Goal: Navigation & Orientation: Find specific page/section

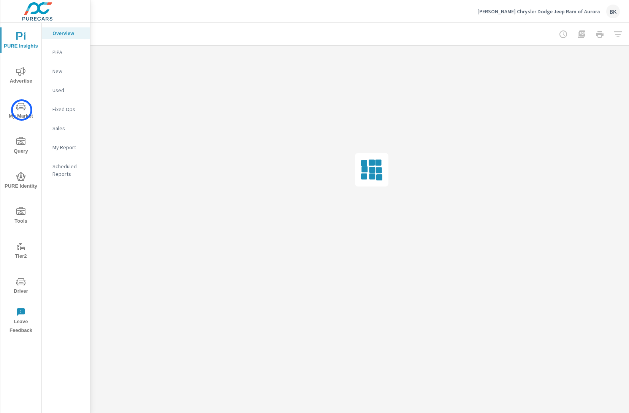
click at [22, 110] on icon "nav menu" at bounding box center [20, 106] width 9 height 9
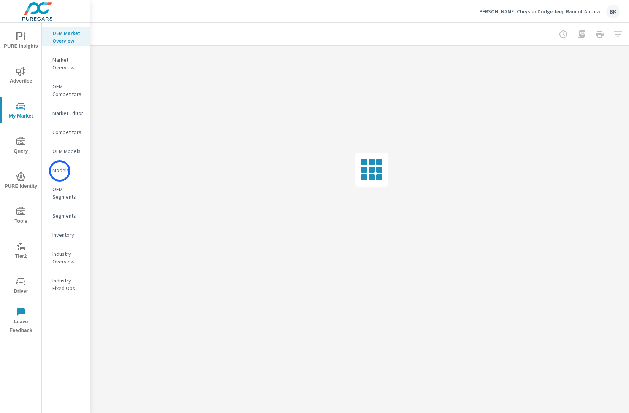
click at [60, 171] on p "Models" at bounding box center [68, 170] width 32 height 8
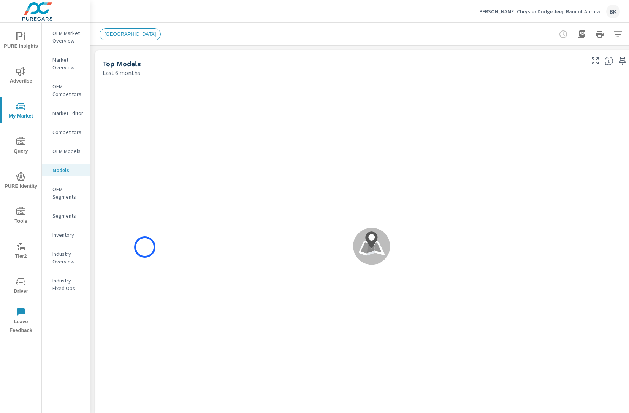
scroll to position [0, 0]
click at [71, 38] on p "OEM Market Overview" at bounding box center [68, 36] width 32 height 15
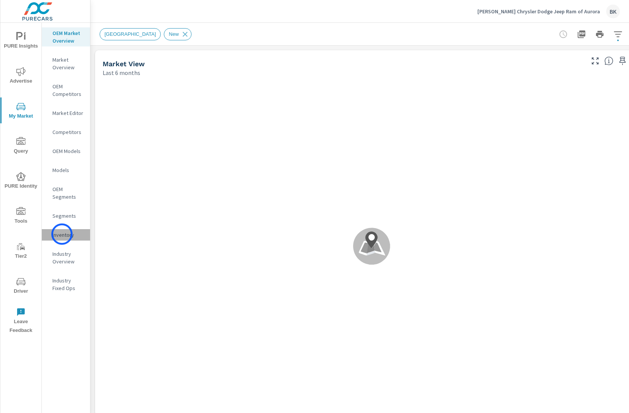
click at [62, 234] on p "Inventory" at bounding box center [68, 235] width 32 height 8
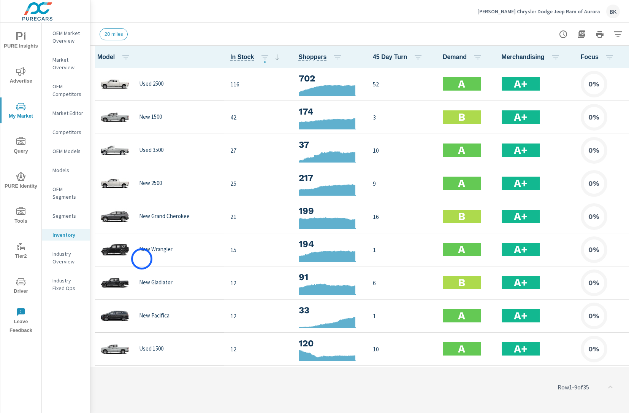
scroll to position [0, 0]
